Goal: Task Accomplishment & Management: Manage account settings

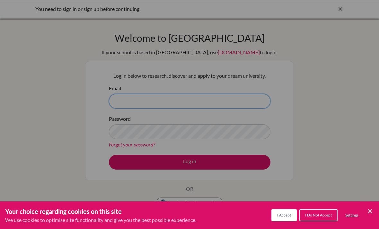
type input "[EMAIL_ADDRESS][DOMAIN_NAME]"
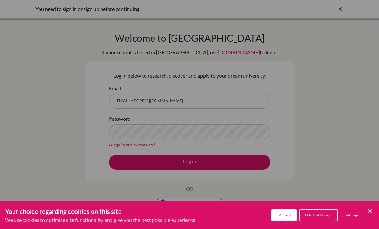
click at [190, 162] on button "Log in" at bounding box center [190, 162] width 162 height 15
click at [231, 132] on div "Cookie Preferences" at bounding box center [189, 114] width 379 height 229
click at [230, 131] on div "Cookie Preferences" at bounding box center [189, 114] width 379 height 229
click at [281, 218] on button "I Accept" at bounding box center [284, 215] width 25 height 12
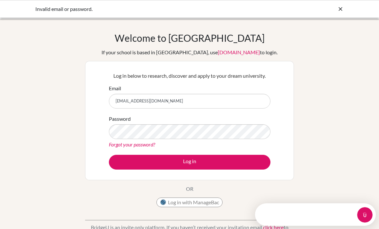
click at [251, 167] on button "Log in" at bounding box center [190, 162] width 162 height 15
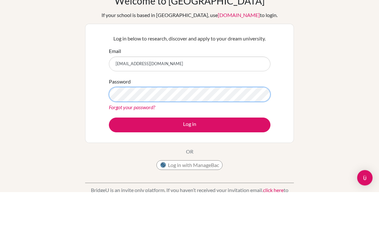
click at [249, 211] on div "BridgeU is an invite only platform. If you haven’t received your invitation ema…" at bounding box center [189, 227] width 209 height 32
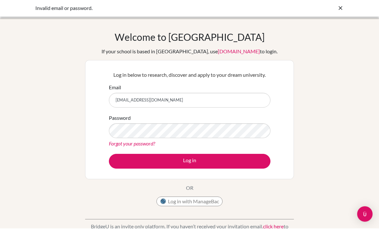
scroll to position [85, 0]
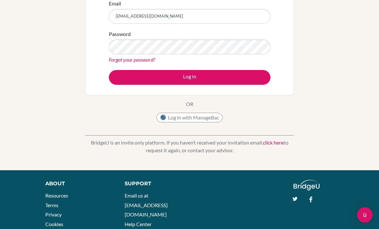
click at [237, 78] on button "Log in" at bounding box center [190, 77] width 162 height 15
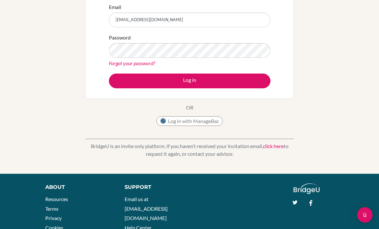
scroll to position [81, 0]
click at [130, 19] on input "[EMAIL_ADDRESS][DOMAIN_NAME]" at bounding box center [190, 20] width 162 height 15
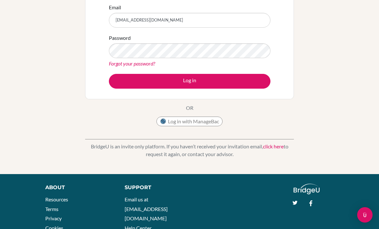
click at [132, 22] on input "[EMAIL_ADDRESS][DOMAIN_NAME]" at bounding box center [190, 20] width 162 height 15
type input "27najwa.dida@sisschools.org"
click at [218, 77] on button "Log in" at bounding box center [190, 81] width 162 height 15
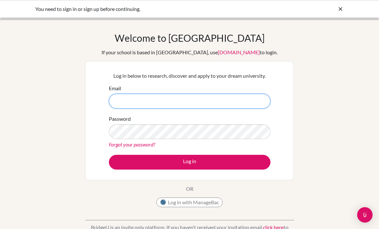
type input "[EMAIL_ADDRESS][DOMAIN_NAME]"
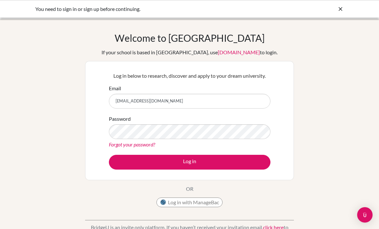
click at [251, 162] on button "Log in" at bounding box center [190, 162] width 162 height 15
